Goal: Task Accomplishment & Management: Manage account settings

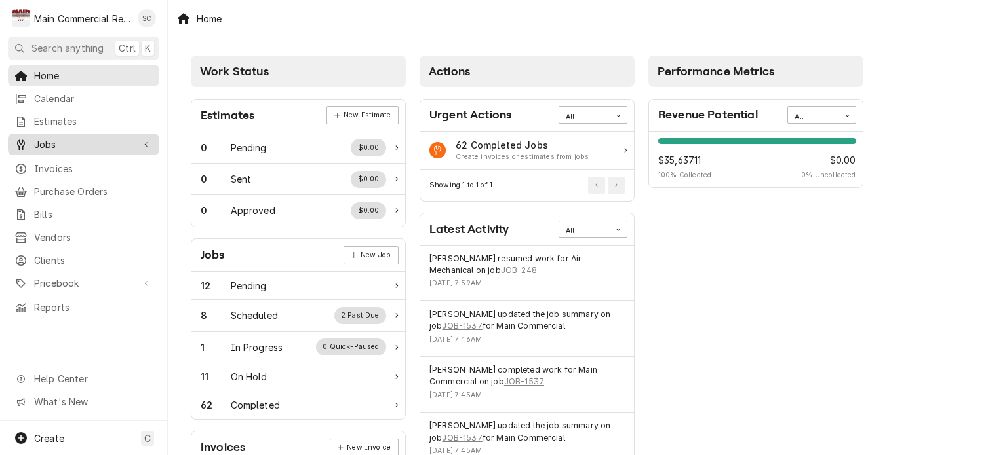
click at [89, 144] on span "Jobs" at bounding box center [83, 145] width 99 height 14
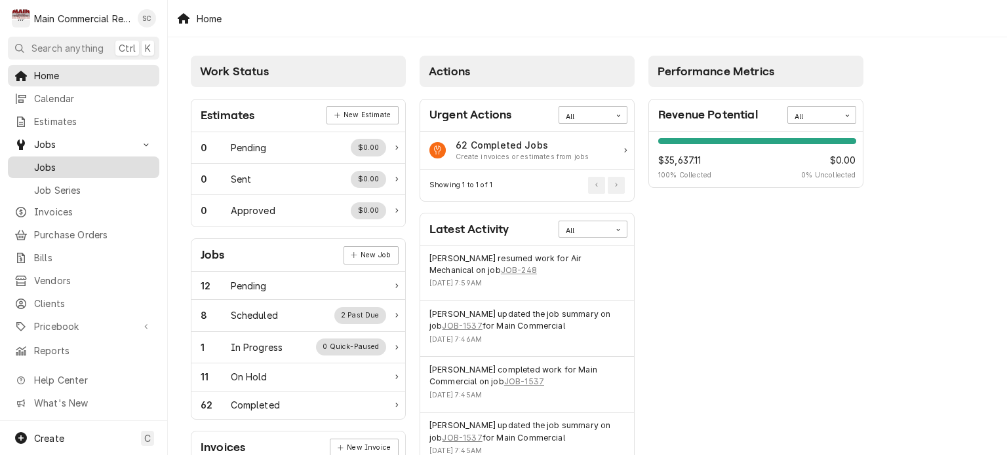
click at [88, 161] on span "Jobs" at bounding box center [93, 168] width 119 height 14
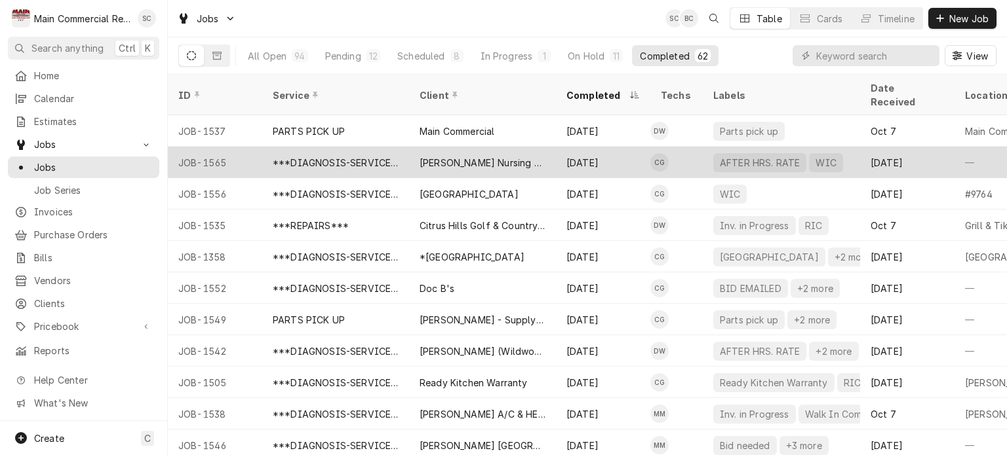
click at [545, 147] on div "[PERSON_NAME] Nursing Home" at bounding box center [482, 162] width 147 height 31
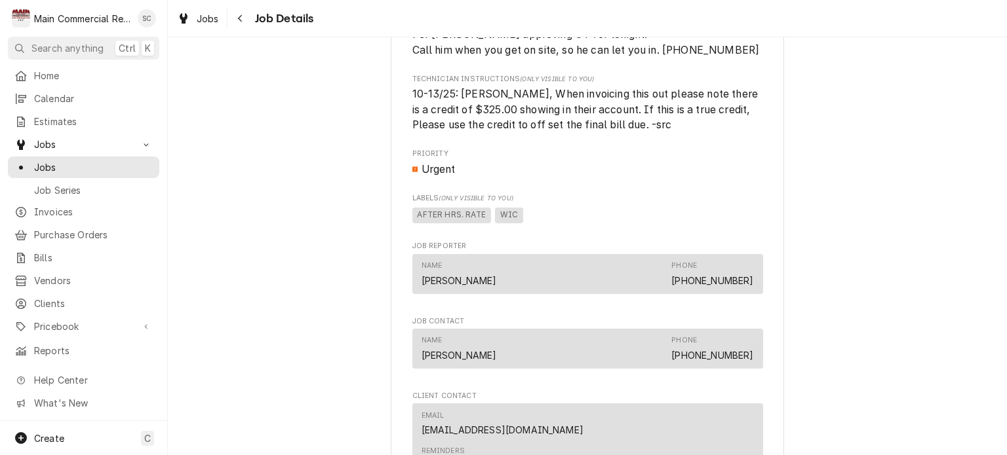
scroll to position [1582, 0]
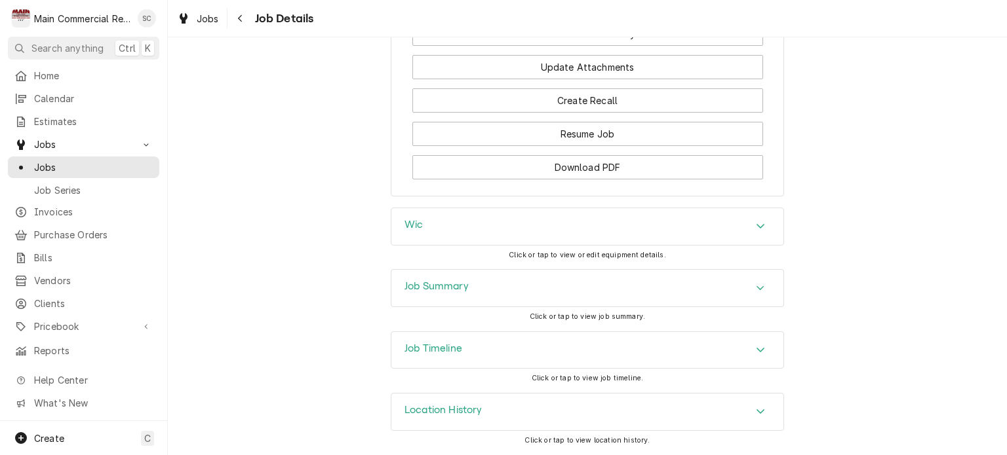
click at [733, 283] on div "Job Summary" at bounding box center [587, 288] width 392 height 37
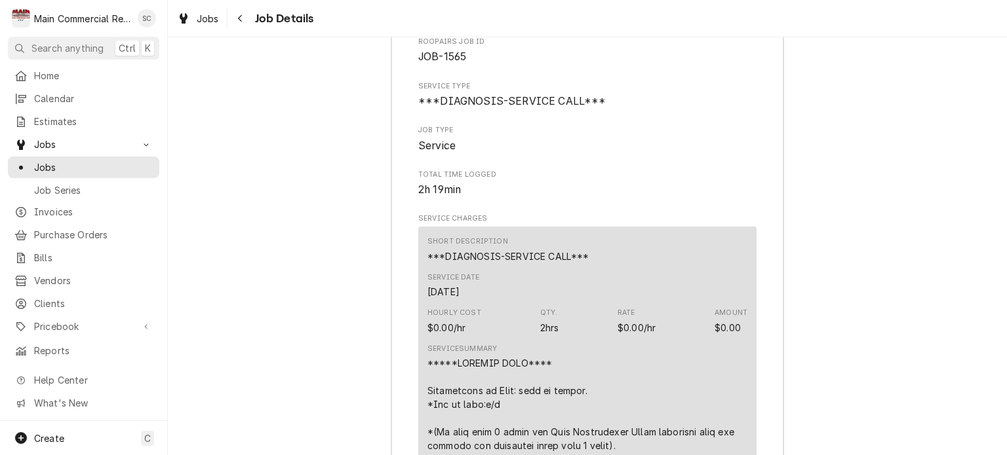
scroll to position [1402, 0]
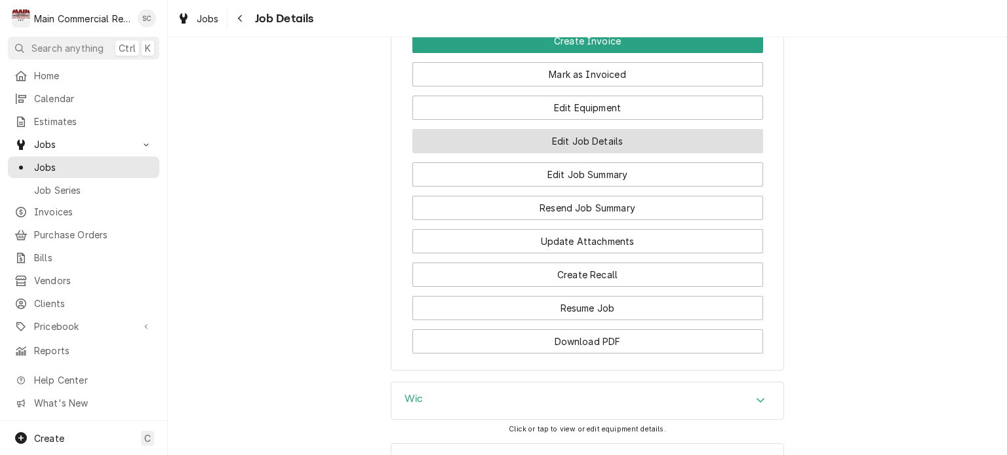
click at [587, 152] on button "Edit Job Details" at bounding box center [587, 141] width 351 height 24
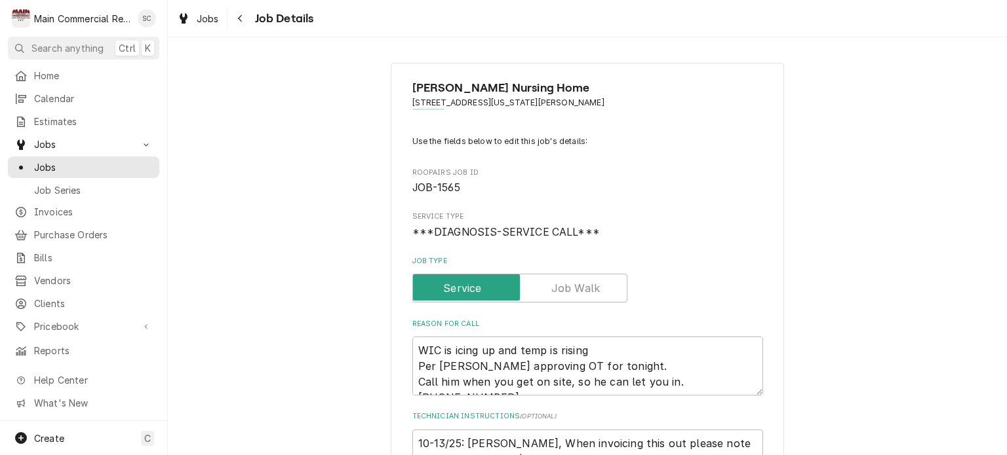
type textarea "x"
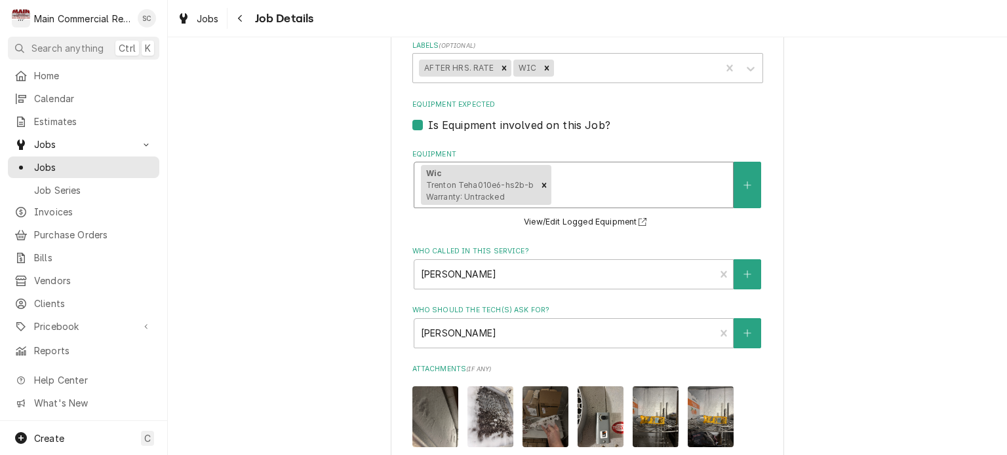
scroll to position [328, 0]
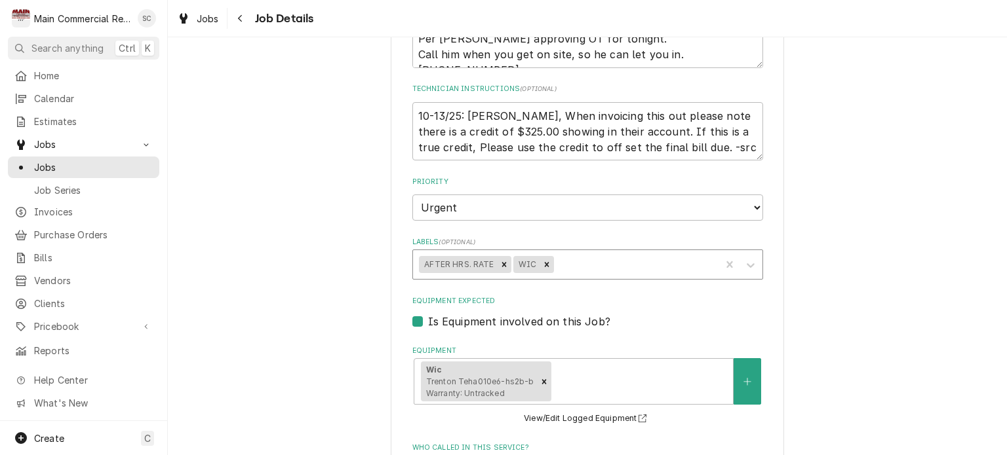
click at [590, 267] on div "Labels" at bounding box center [635, 265] width 158 height 24
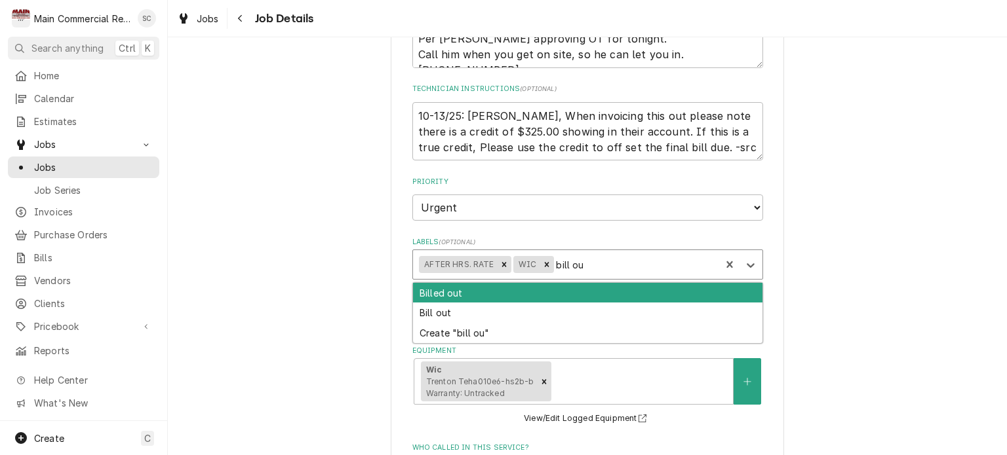
type input "bill out"
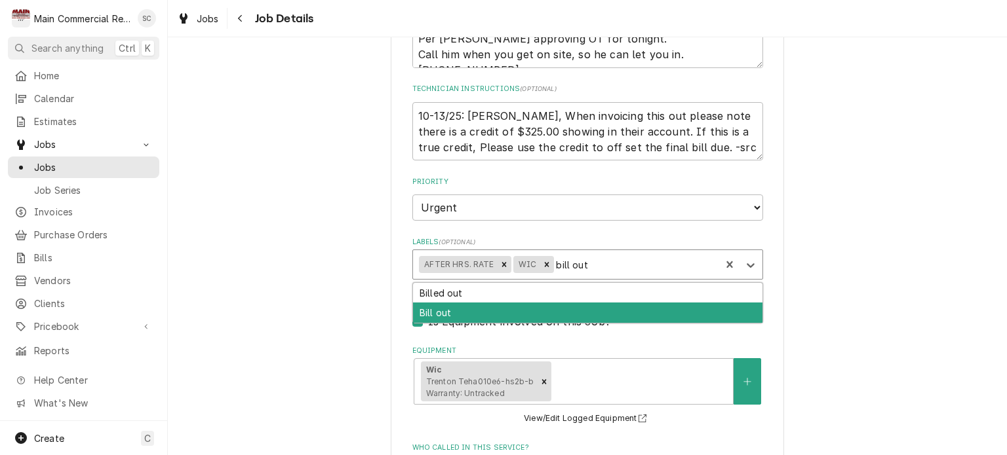
click at [547, 308] on div "Bill out" at bounding box center [587, 313] width 349 height 20
type textarea "x"
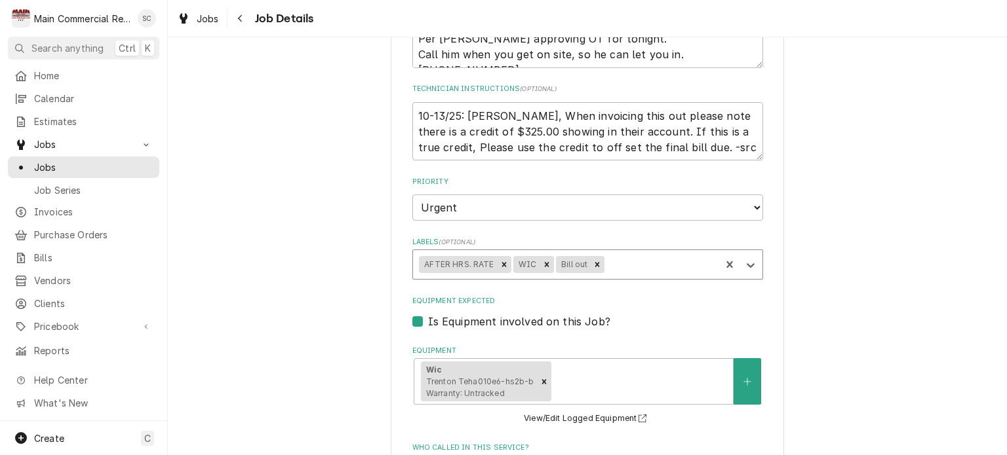
click at [876, 270] on div "Heather Hills Nursing Home 6630 Kentucky Ave, New Port Richey, FL 34653 Use the…" at bounding box center [587, 335] width 839 height 1225
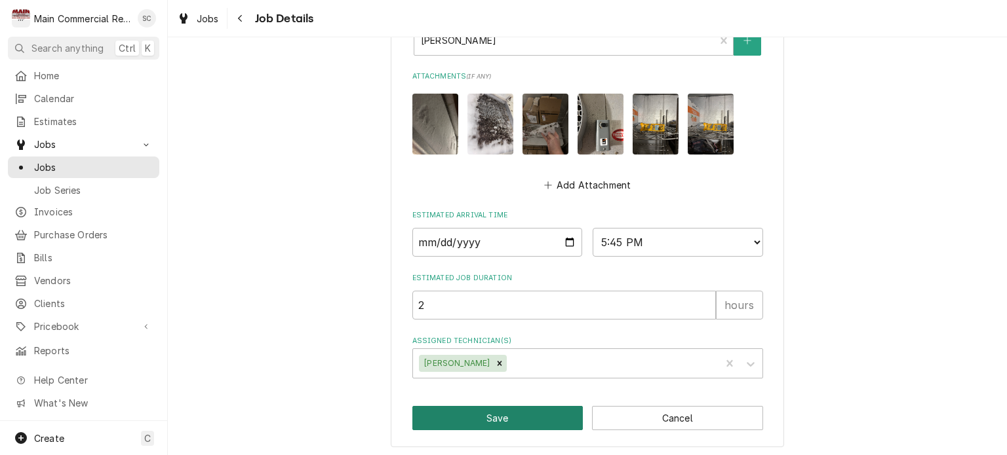
click at [503, 421] on button "Save" at bounding box center [497, 418] width 171 height 24
type textarea "x"
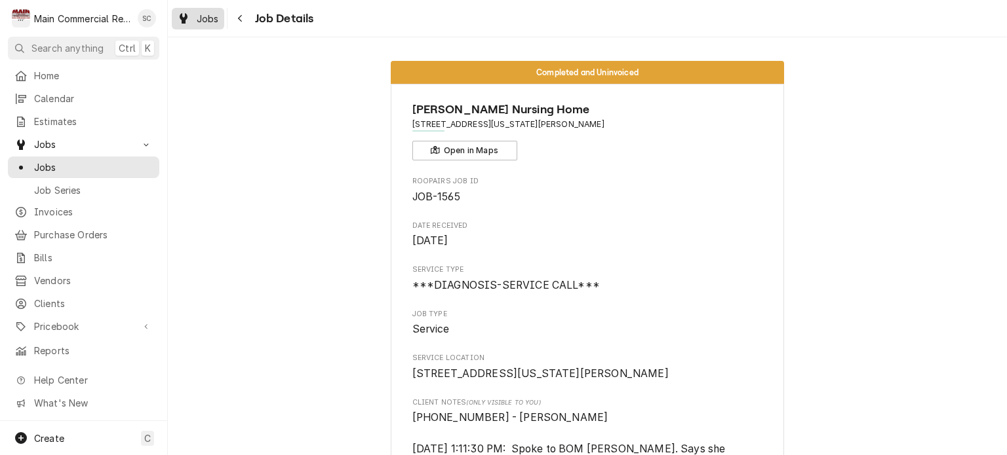
click at [216, 13] on span "Jobs" at bounding box center [208, 19] width 22 height 14
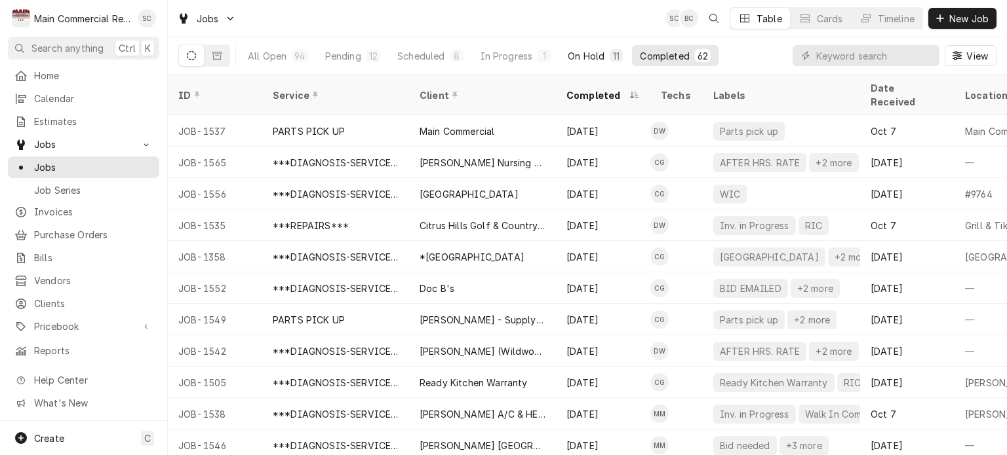
click at [575, 60] on div "On Hold" at bounding box center [585, 56] width 37 height 14
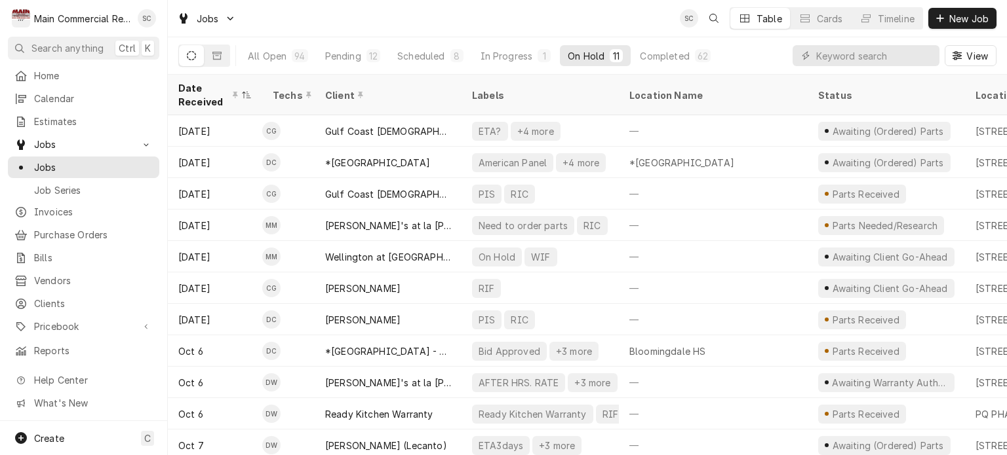
click at [581, 23] on div "Jobs SC Table Cards Timeline New Job" at bounding box center [587, 18] width 839 height 37
click at [467, 14] on div "Jobs SC Table Cards Timeline New Job" at bounding box center [587, 18] width 839 height 37
